Goal: Information Seeking & Learning: Learn about a topic

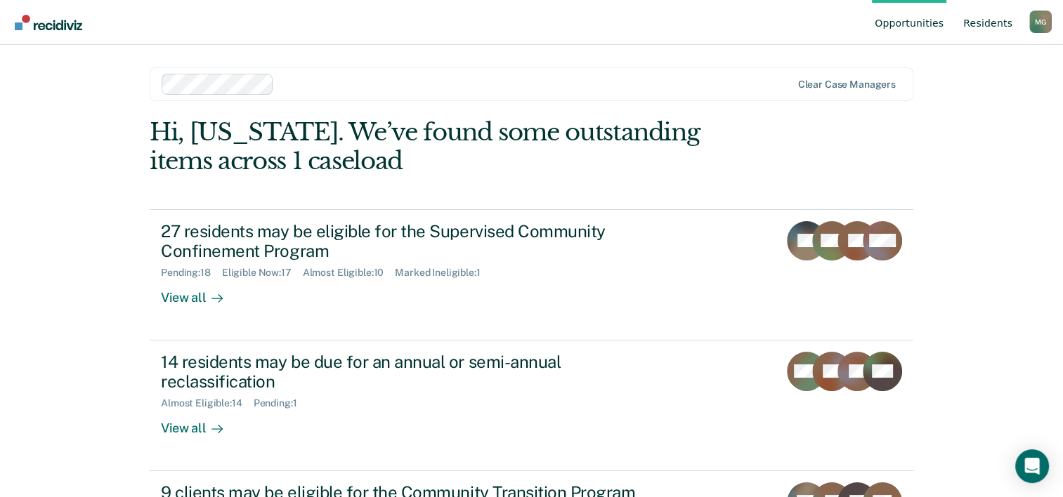
click at [993, 24] on link "Resident s" at bounding box center [987, 22] width 55 height 45
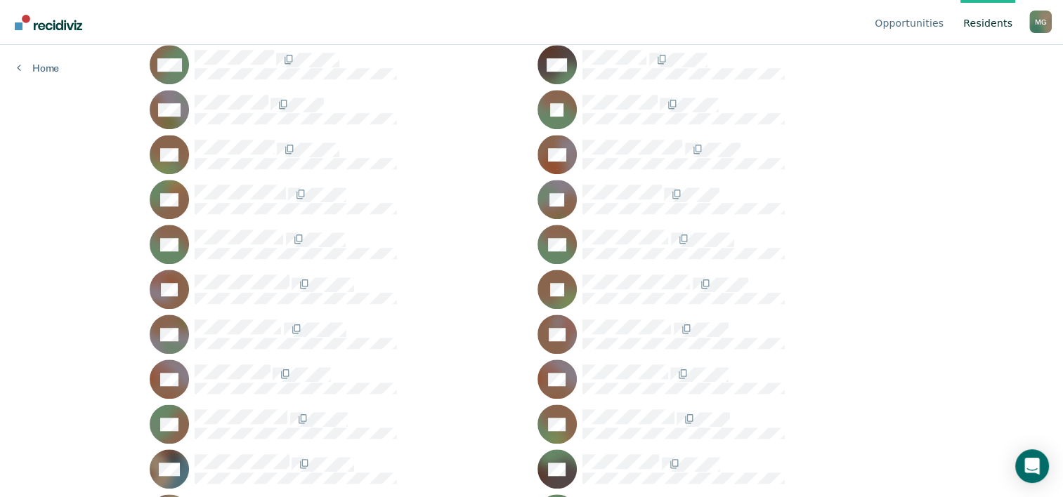
scroll to position [1120, 0]
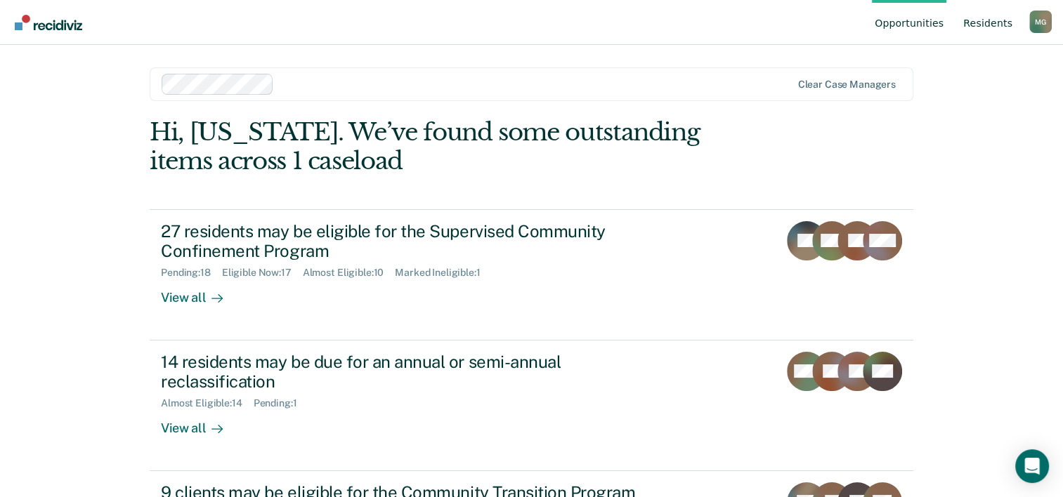
click at [986, 22] on link "Resident s" at bounding box center [987, 22] width 55 height 45
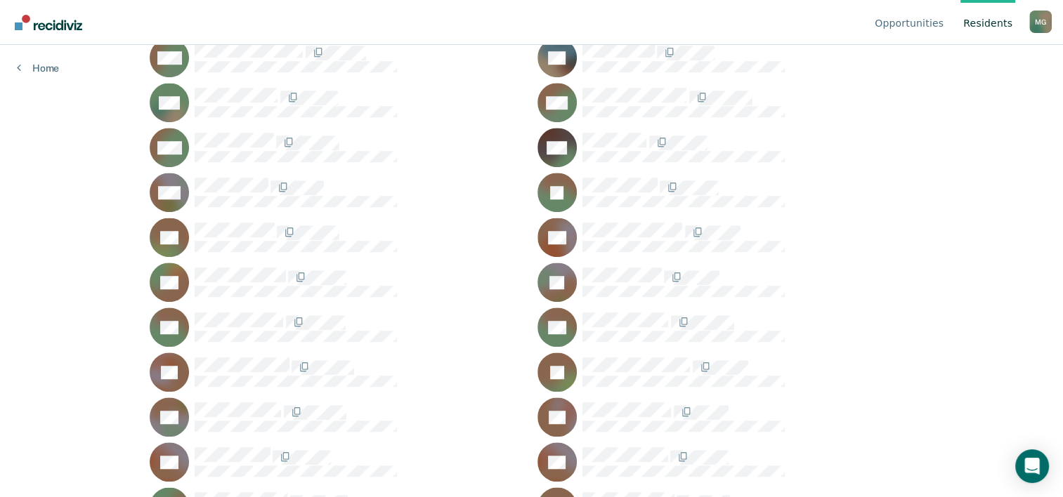
scroll to position [1054, 0]
